Goal: Navigation & Orientation: Go to known website

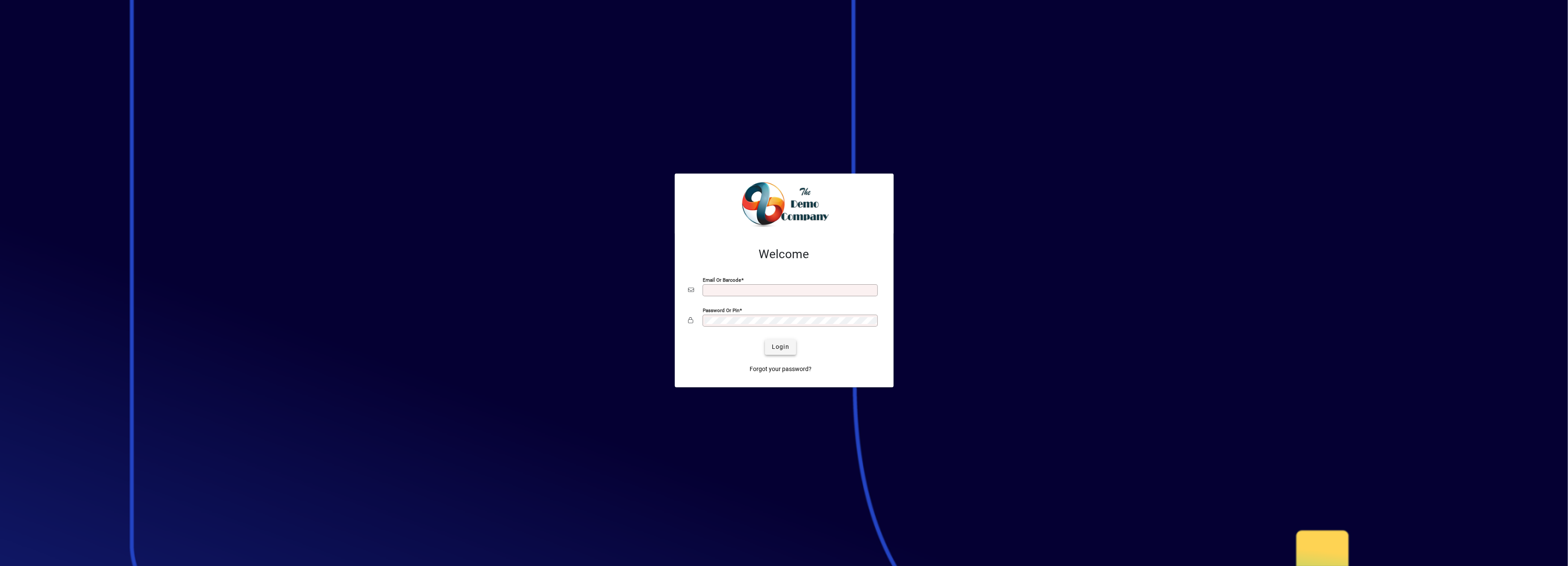
type input "**********"
click at [740, 347] on span "Login" at bounding box center [780, 347] width 18 height 9
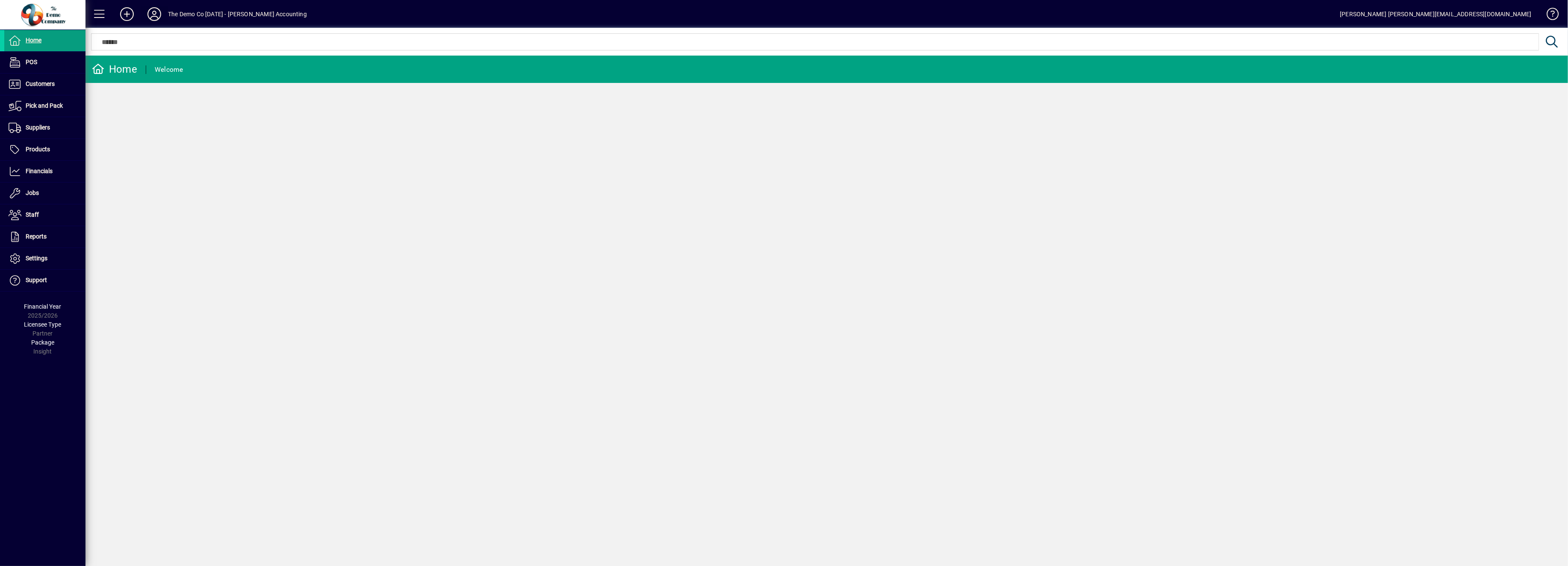
click at [156, 16] on icon at bounding box center [153, 14] width 17 height 14
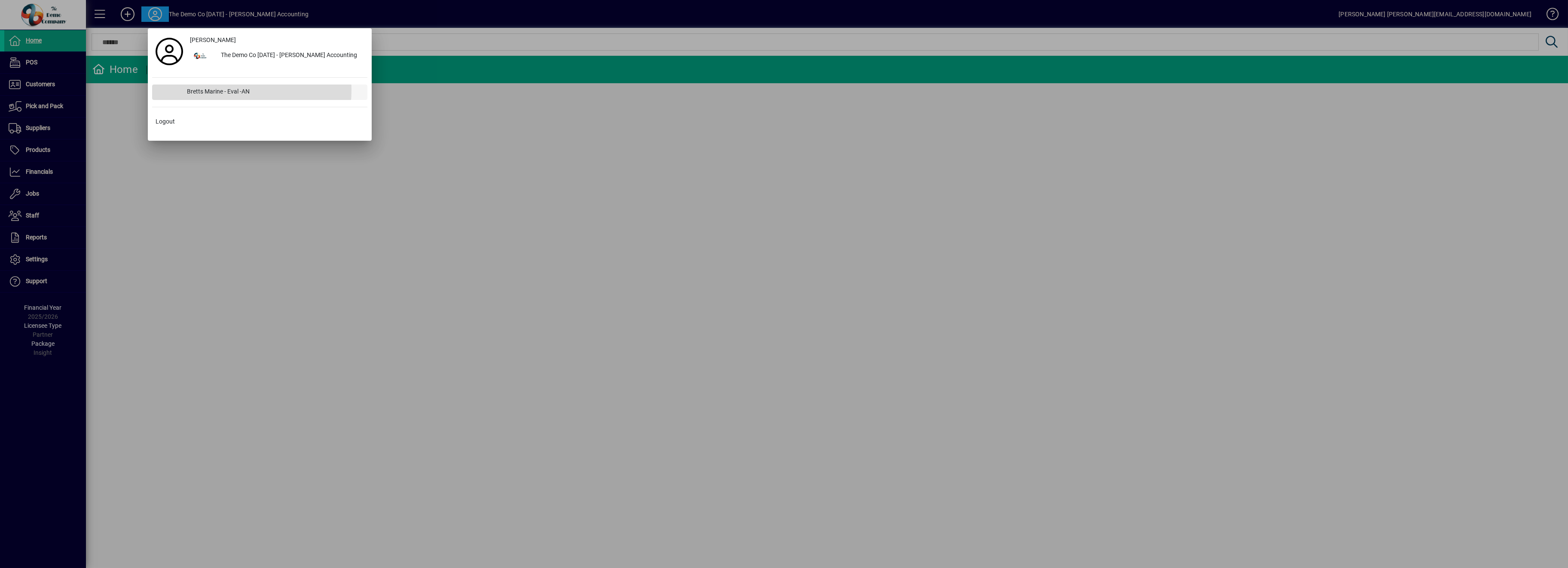
click at [217, 89] on div "Bretts Marine - Eval -AN" at bounding box center [274, 92] width 188 height 15
